Goal: Task Accomplishment & Management: Complete application form

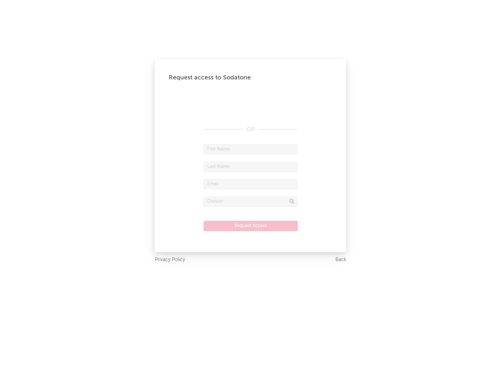
click at [251, 149] on input "text" at bounding box center [251, 149] width 94 height 10
type input "[PERSON_NAME]"
click at [251, 166] on input "text" at bounding box center [251, 166] width 94 height 10
type input "[PERSON_NAME]"
click at [251, 184] on input "text" at bounding box center [251, 184] width 94 height 10
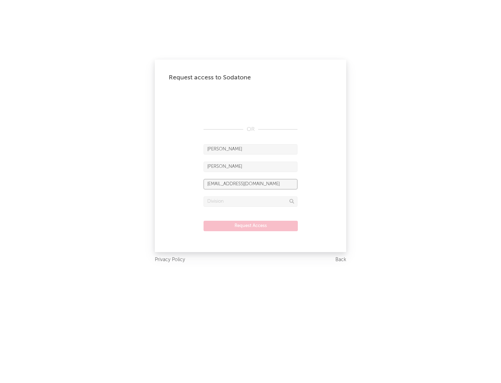
type input "[EMAIL_ADDRESS][DOMAIN_NAME]"
click at [251, 201] on input "text" at bounding box center [251, 201] width 94 height 10
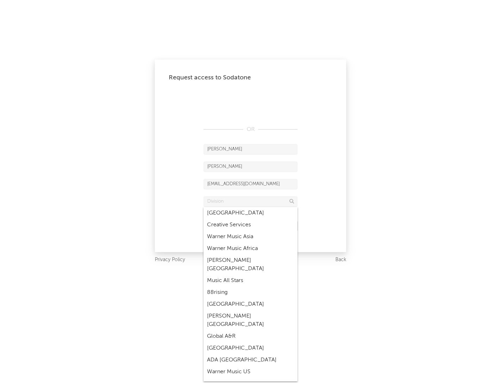
click at [251, 275] on div "Music All Stars" at bounding box center [251, 281] width 94 height 12
type input "Music All Stars"
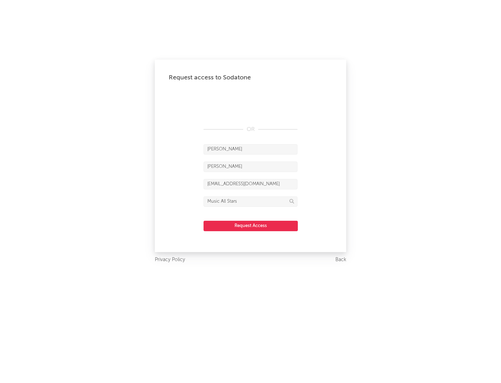
click at [251, 225] on button "Request Access" at bounding box center [251, 226] width 94 height 10
